Goal: Information Seeking & Learning: Learn about a topic

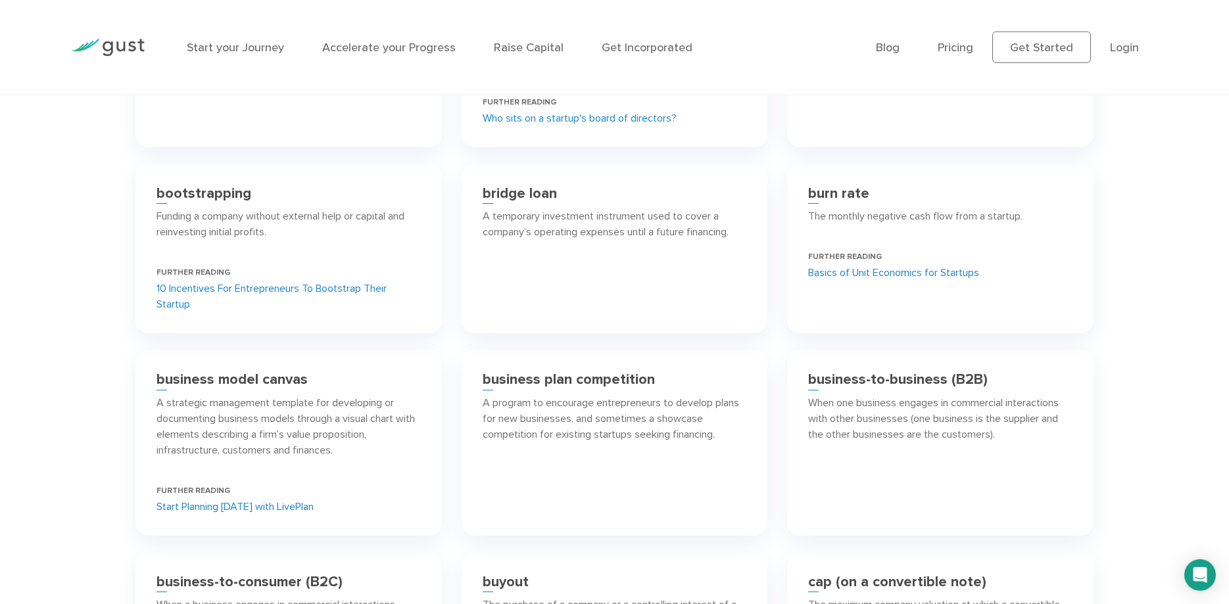
scroll to position [1610, 0]
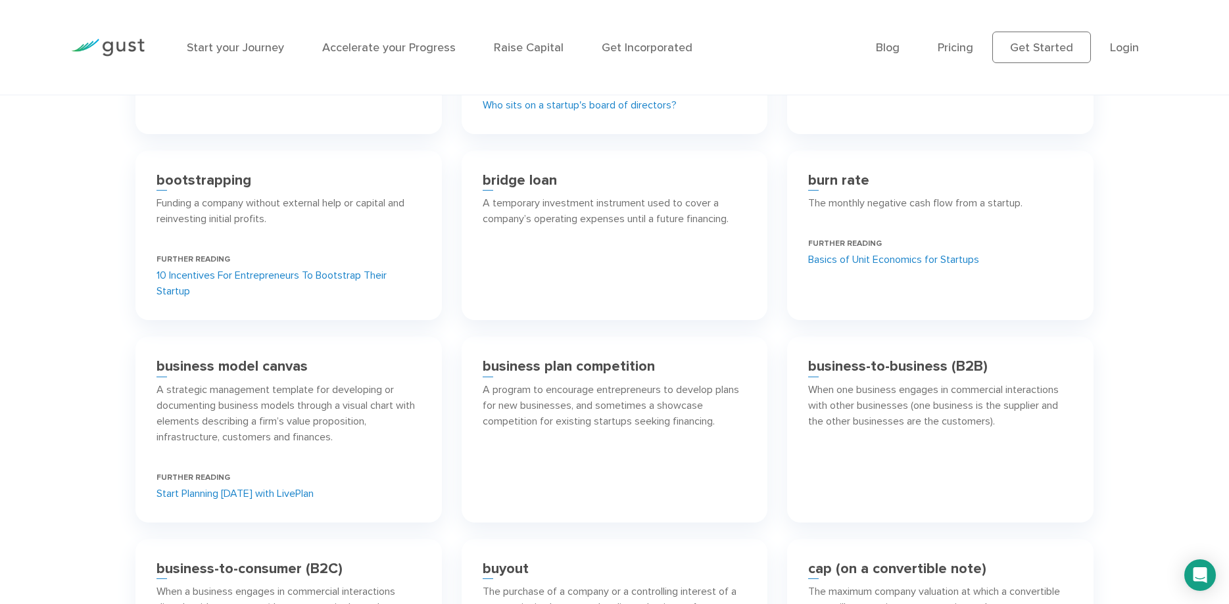
click at [247, 495] on link "Start Planning Today with LivePlan" at bounding box center [235, 494] width 157 height 16
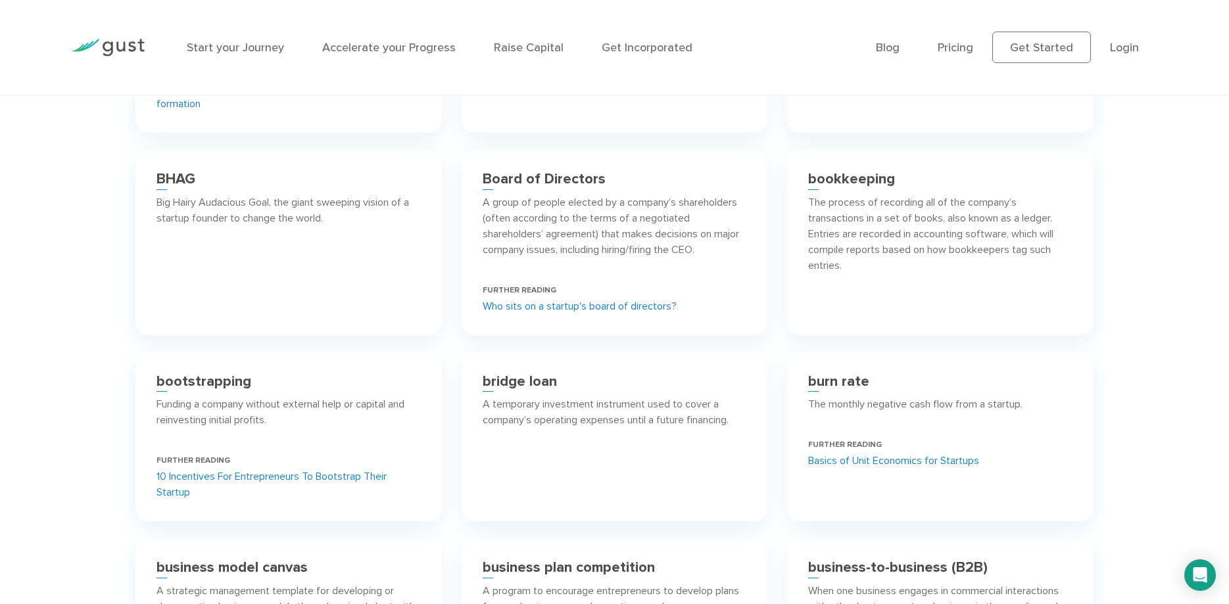
click at [830, 457] on link "Basics of Unit Economics for Startups" at bounding box center [893, 461] width 171 height 16
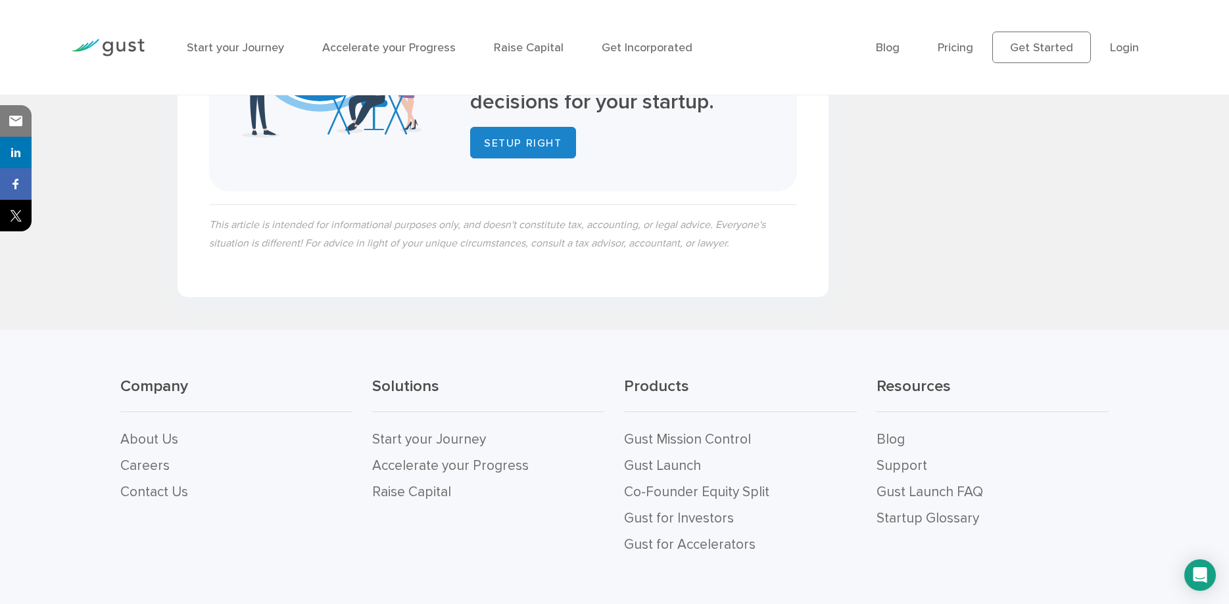
scroll to position [2776, 0]
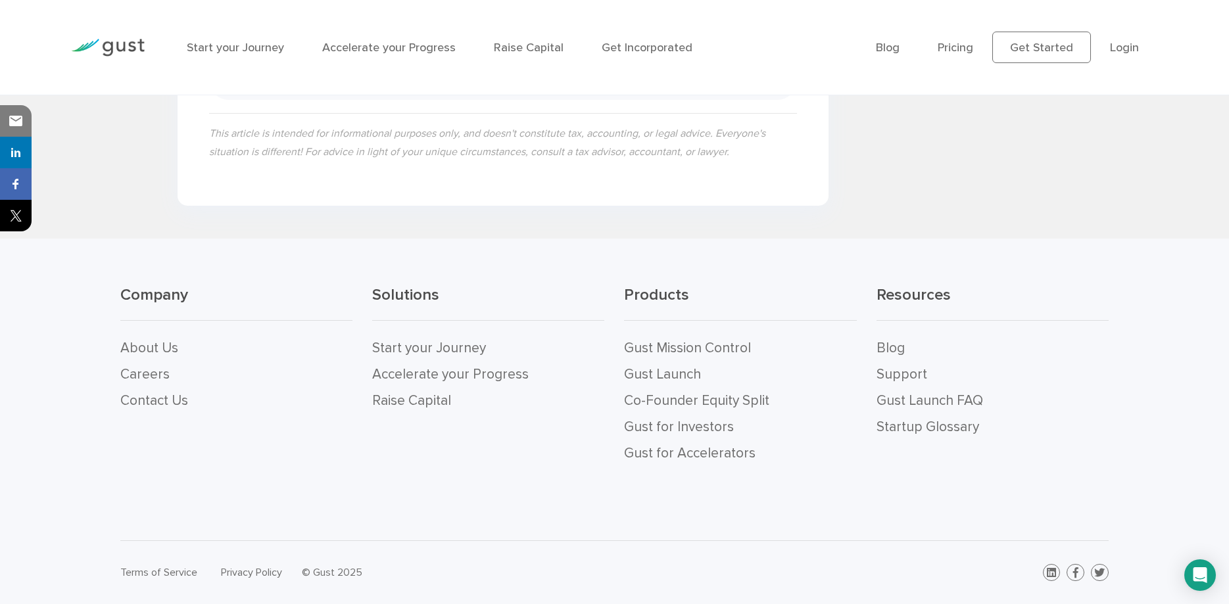
click at [911, 383] on li "Support" at bounding box center [993, 375] width 232 height 26
click at [909, 378] on link "Support" at bounding box center [902, 374] width 51 height 16
